Goal: Find specific page/section: Find specific page/section

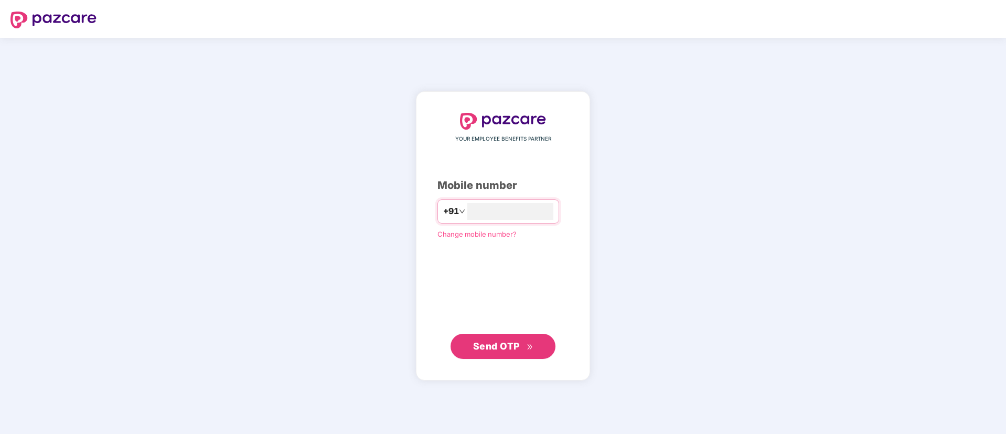
type input "**********"
click at [508, 343] on span "Send OTP" at bounding box center [496, 345] width 47 height 11
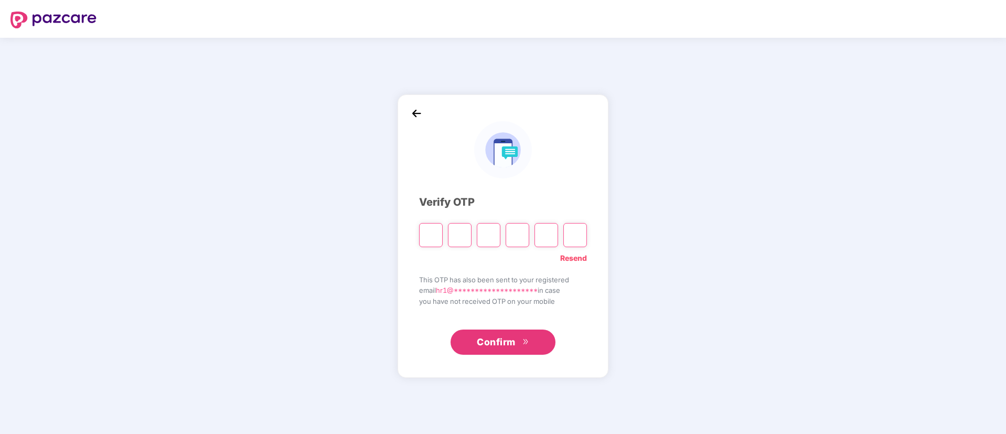
paste input "*"
type input "*"
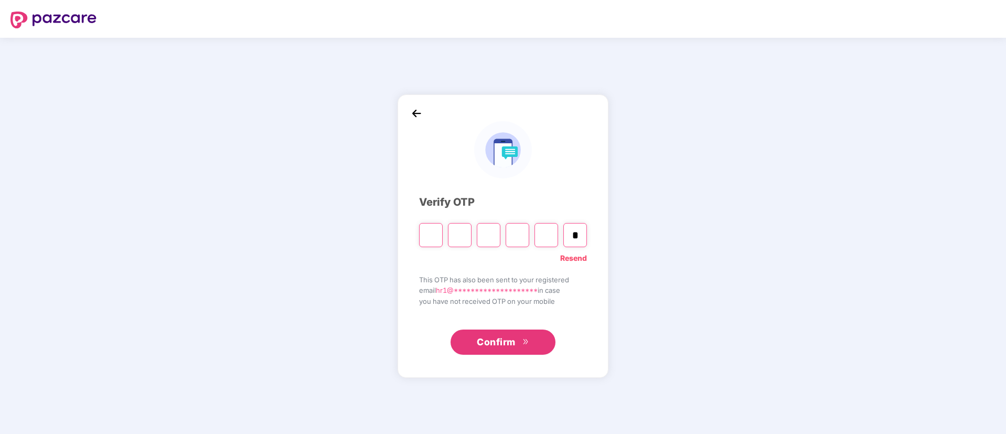
type input "*"
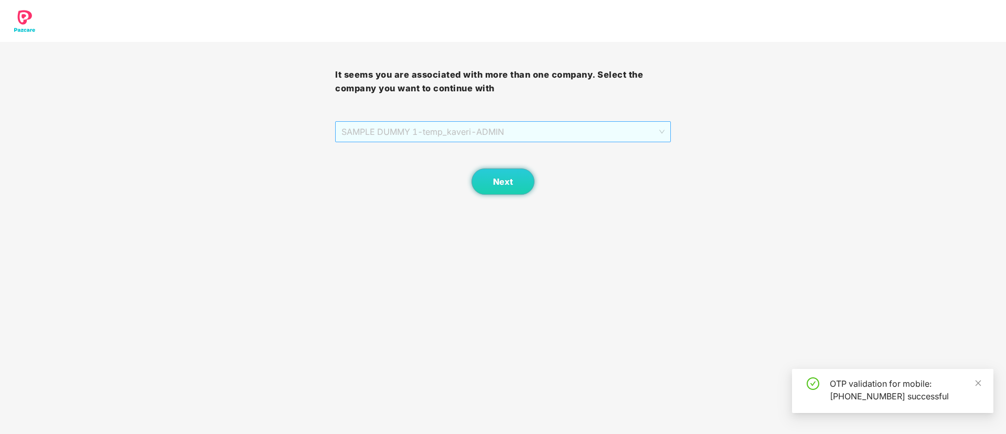
click at [563, 134] on span "SAMPLE DUMMY 1 - temp_kaveri - ADMIN" at bounding box center [502, 132] width 322 height 20
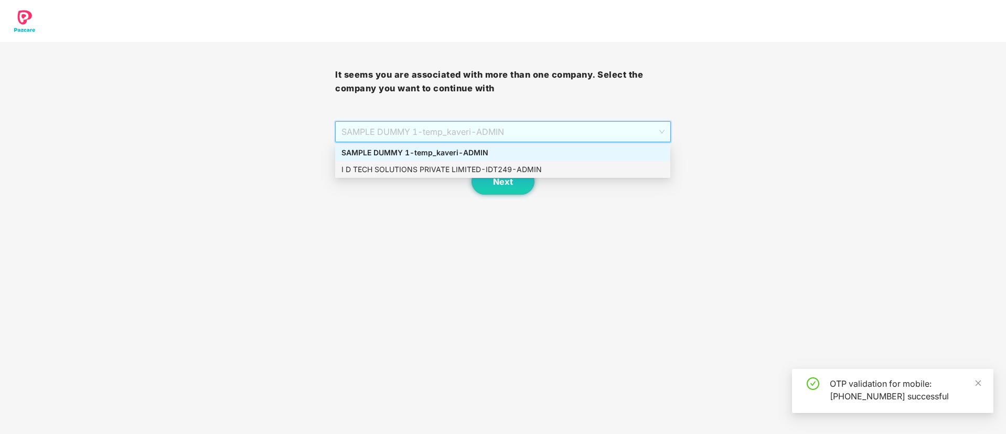
click at [487, 166] on div "I D TECH SOLUTIONS PRIVATE LIMITED - IDT249 - ADMIN" at bounding box center [502, 170] width 322 height 12
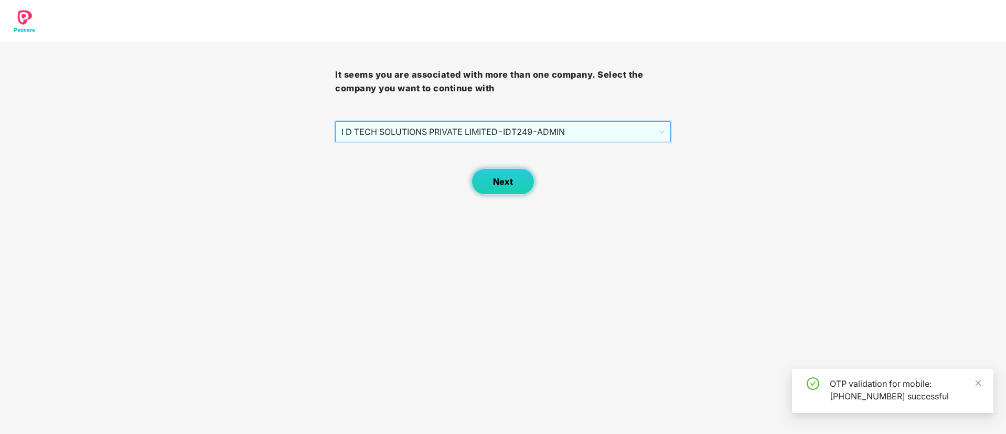
click at [524, 178] on button "Next" at bounding box center [502, 181] width 63 height 26
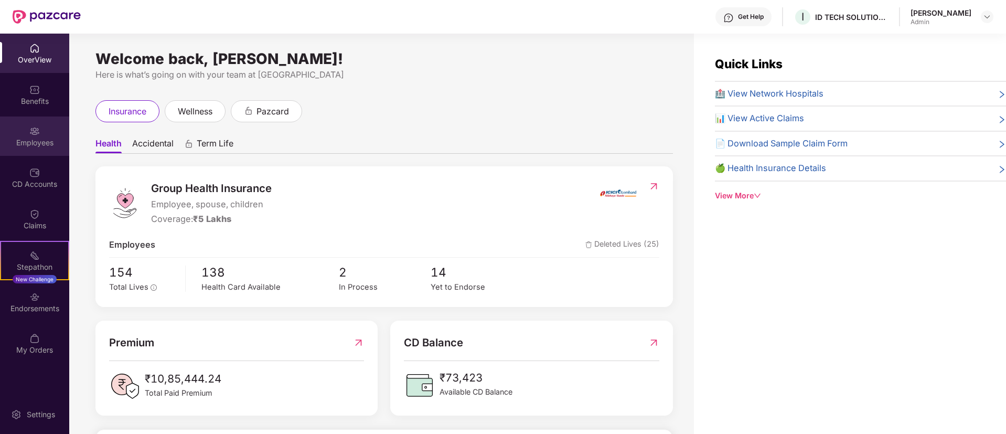
click at [36, 126] on img at bounding box center [34, 131] width 10 height 10
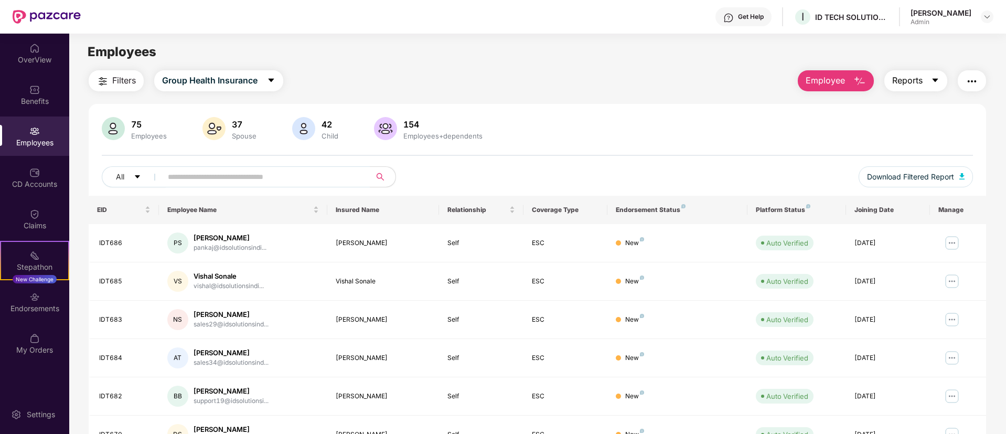
click at [920, 73] on button "Reports" at bounding box center [915, 80] width 63 height 21
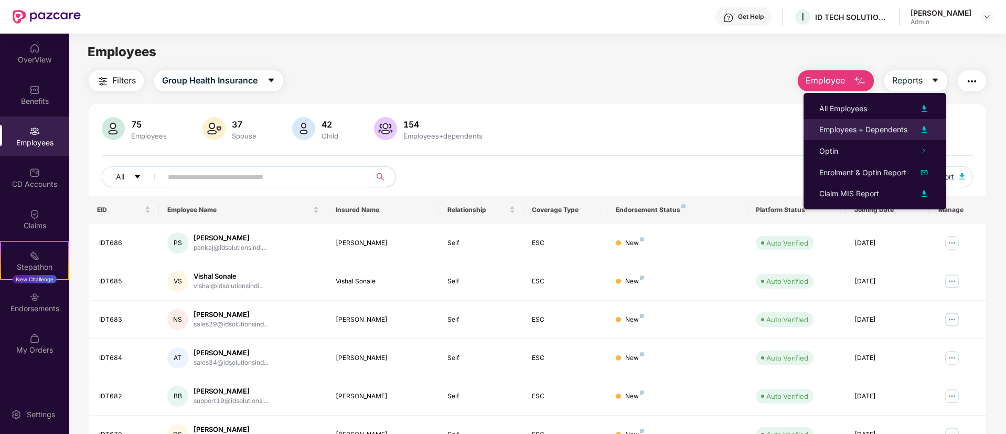
click at [878, 125] on div "Employees + Dependents" at bounding box center [863, 130] width 88 height 12
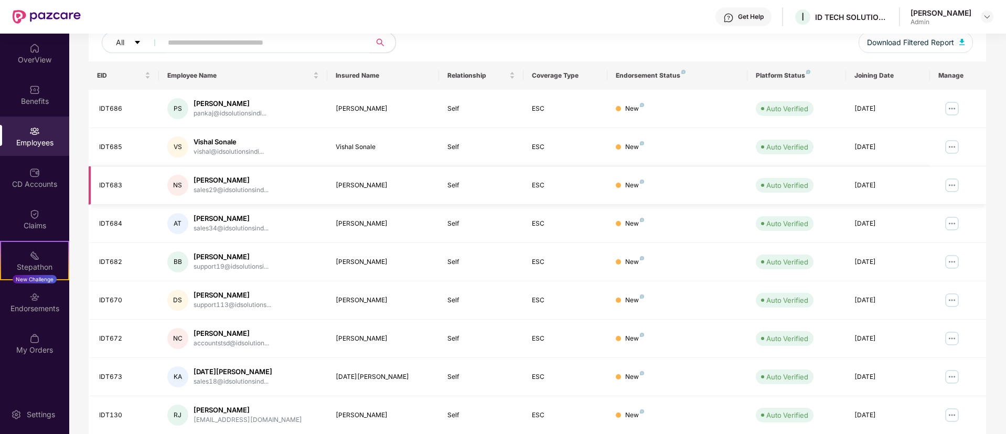
scroll to position [211, 0]
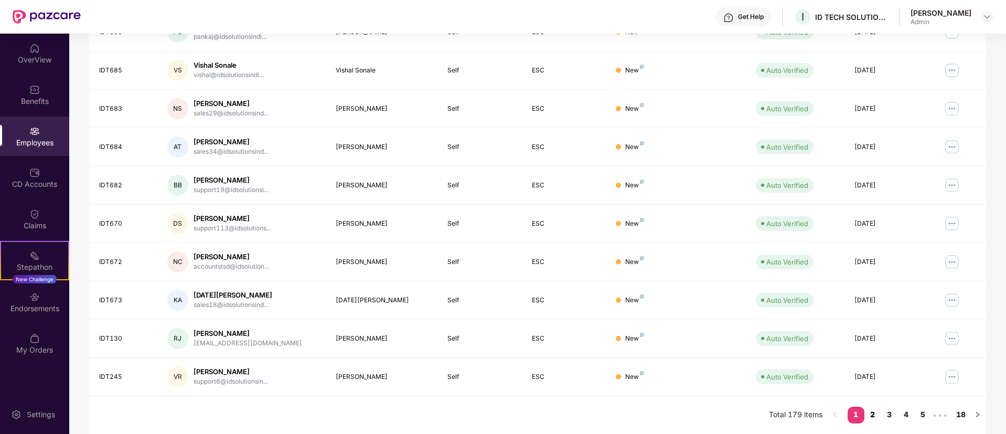
click at [871, 413] on link "2" at bounding box center [872, 414] width 17 height 16
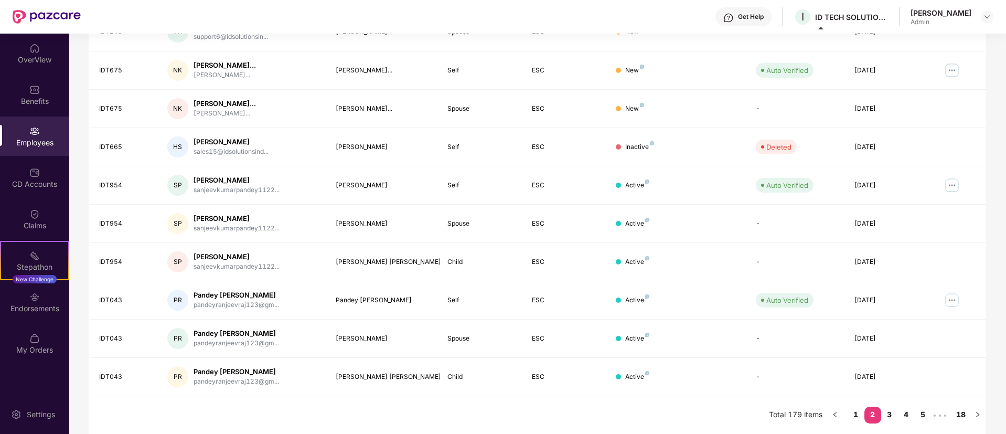
click at [979, 15] on div "[PERSON_NAME] Admin" at bounding box center [951, 17] width 83 height 18
click at [952, 11] on div "[PERSON_NAME]" at bounding box center [940, 13] width 61 height 10
click at [985, 15] on img at bounding box center [986, 17] width 8 height 8
click at [924, 43] on div "Switch to User view" at bounding box center [937, 41] width 136 height 20
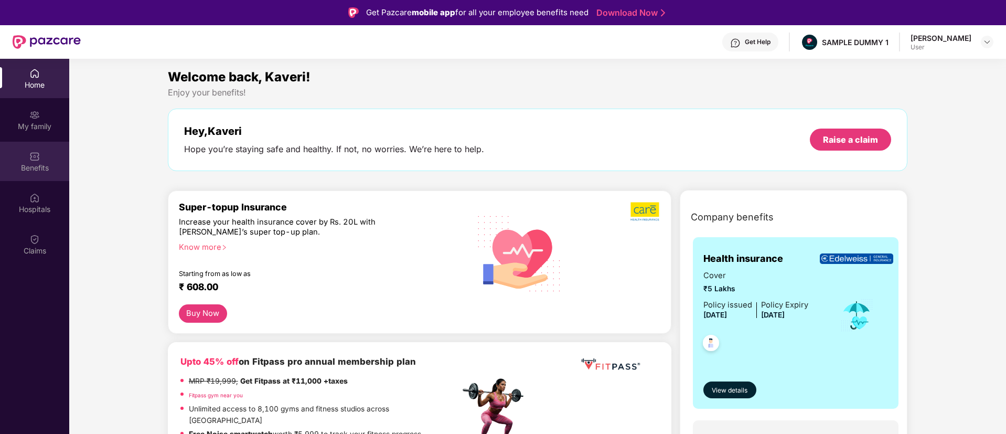
click at [29, 173] on div "Benefits" at bounding box center [34, 161] width 69 height 39
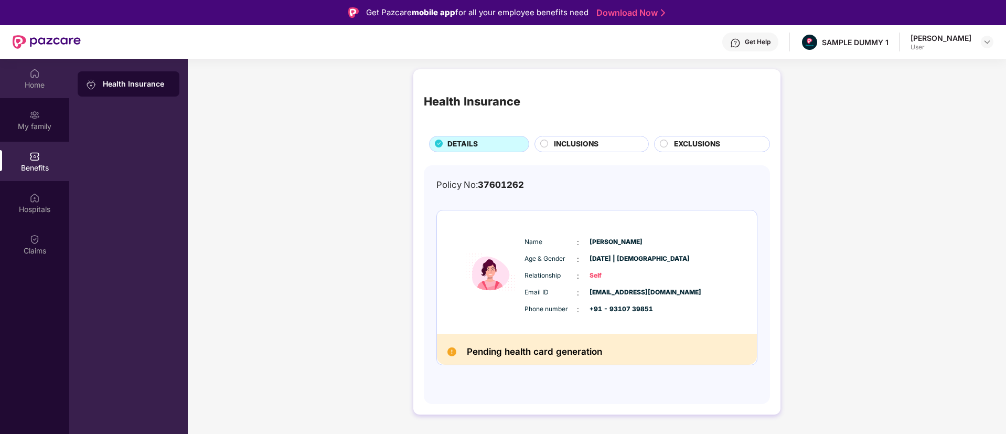
click at [31, 80] on div "Home" at bounding box center [34, 85] width 69 height 10
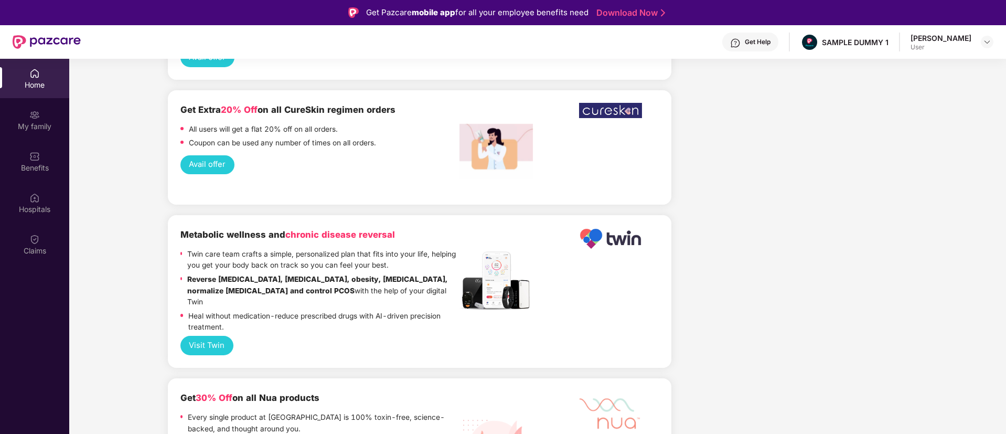
scroll to position [1651, 0]
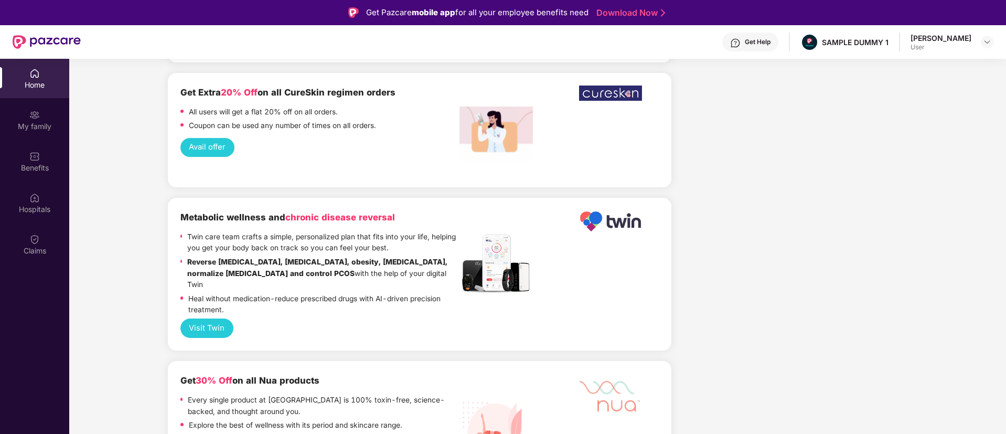
click at [215, 318] on button "Visit Twin" at bounding box center [206, 327] width 53 height 19
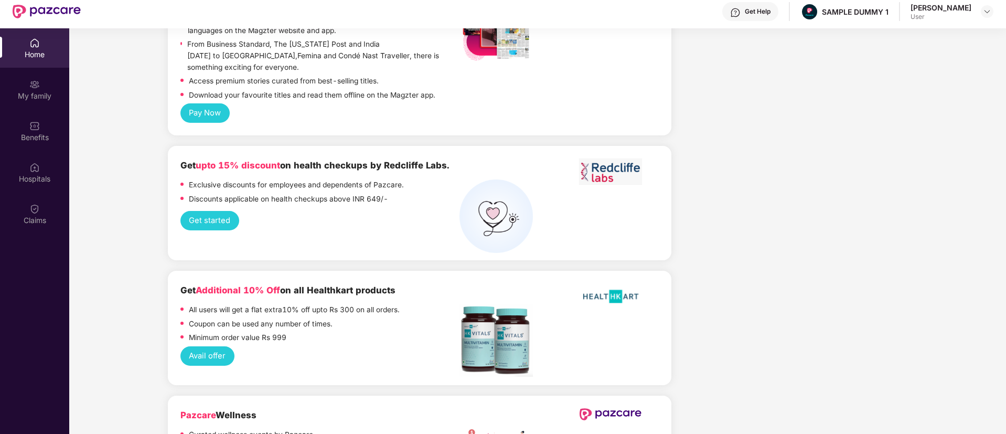
scroll to position [59, 0]
